Goal: Task Accomplishment & Management: Complete application form

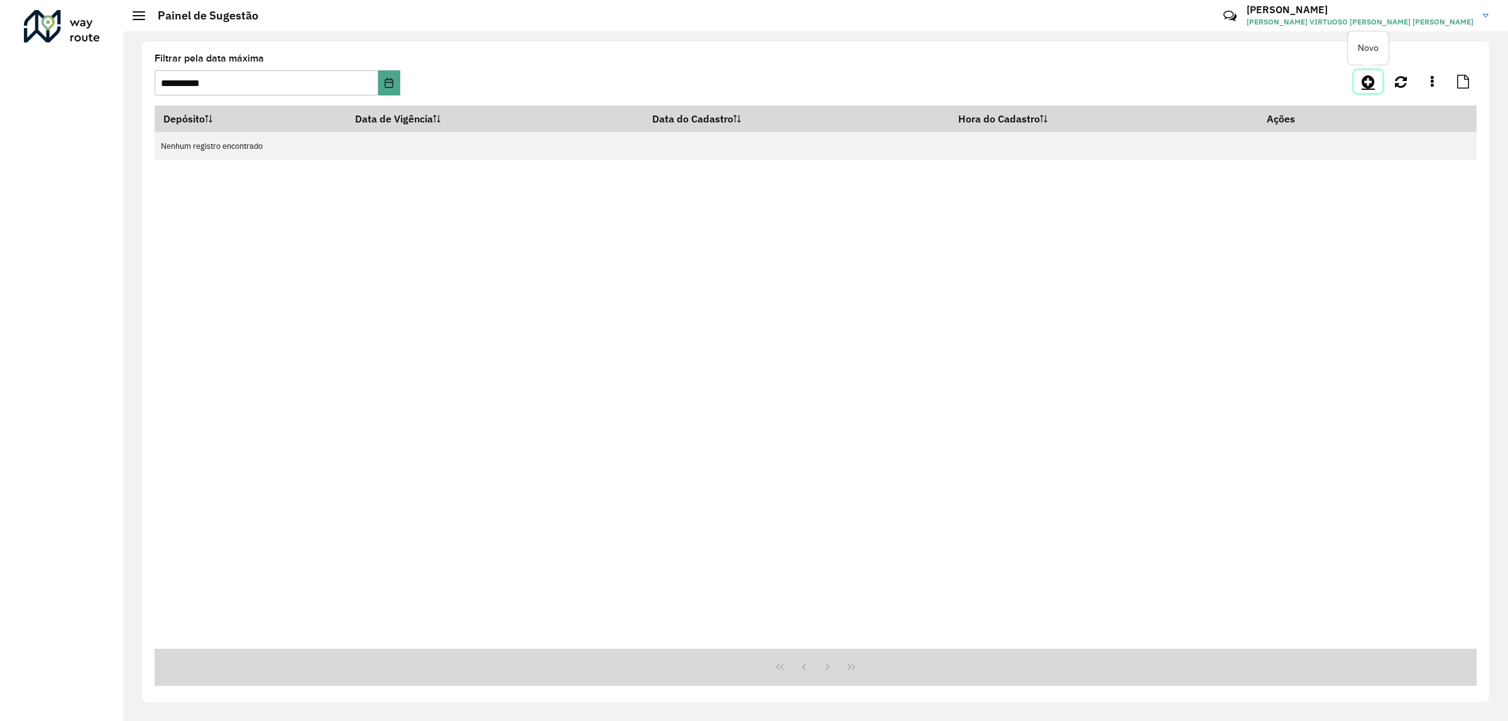
click at [1369, 82] on icon at bounding box center [1368, 81] width 13 height 15
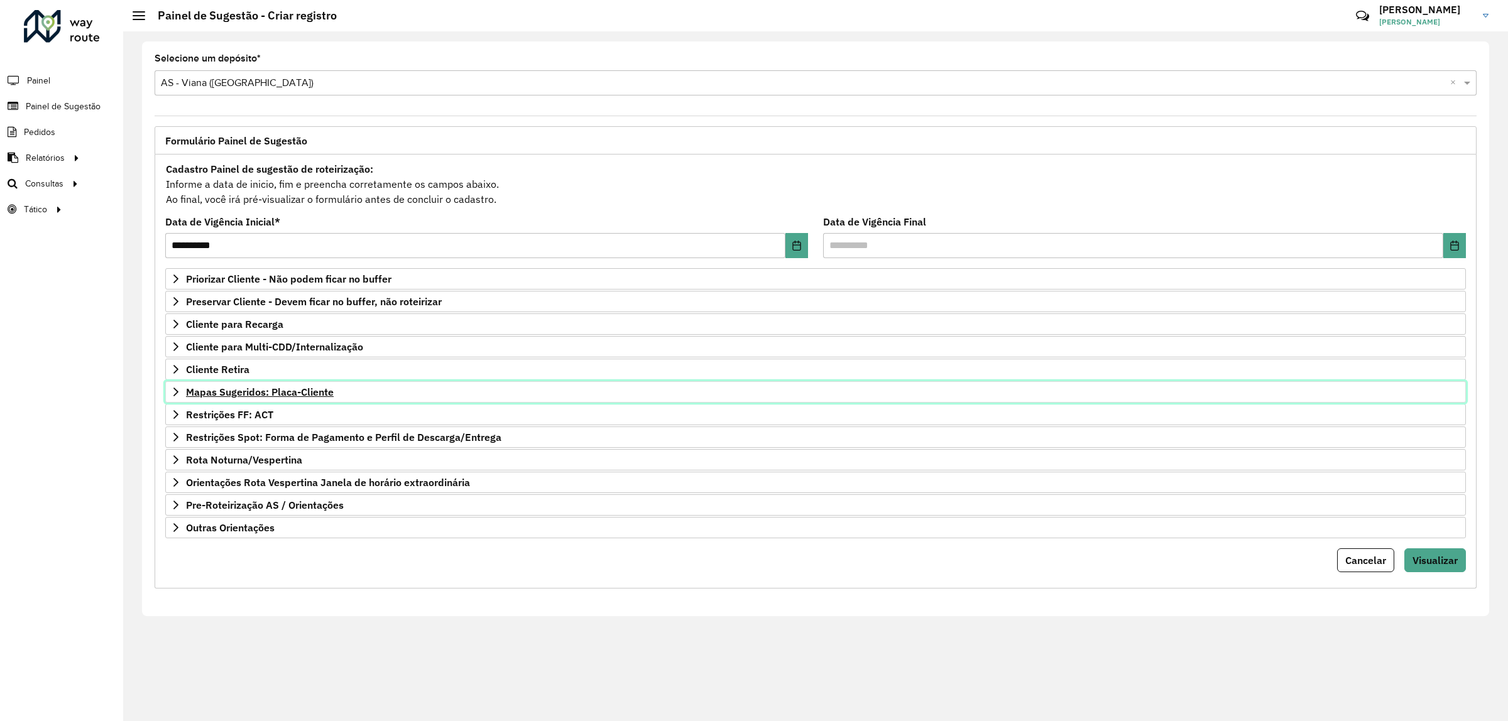
click at [300, 388] on span "Mapas Sugeridos: Placa-Cliente" at bounding box center [260, 392] width 148 height 10
